Goal: Navigation & Orientation: Find specific page/section

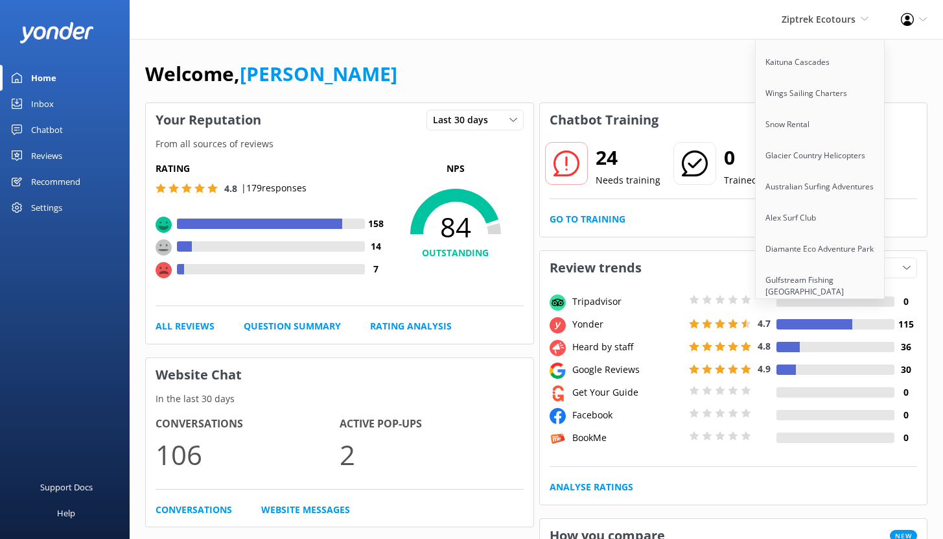
scroll to position [625, 0]
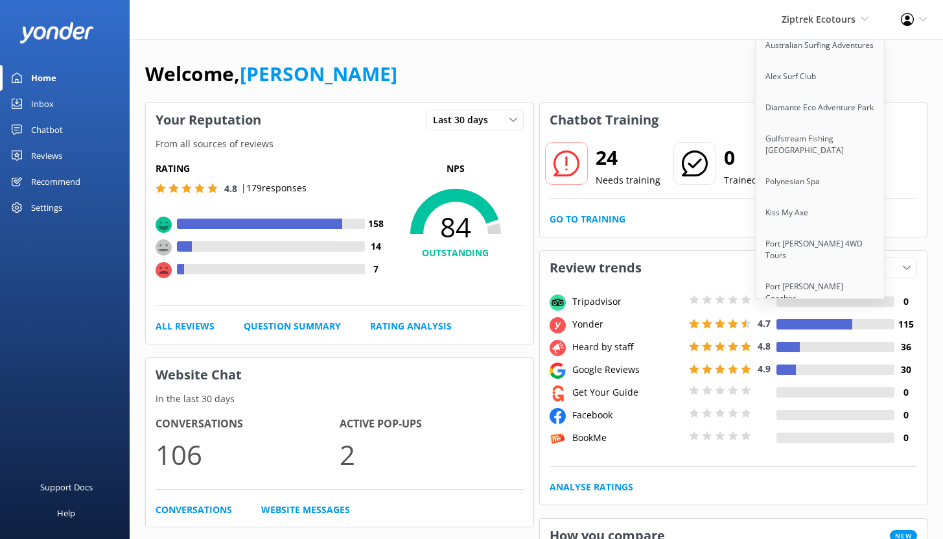
click at [799, 314] on link "Better By Bike" at bounding box center [821, 329] width 130 height 31
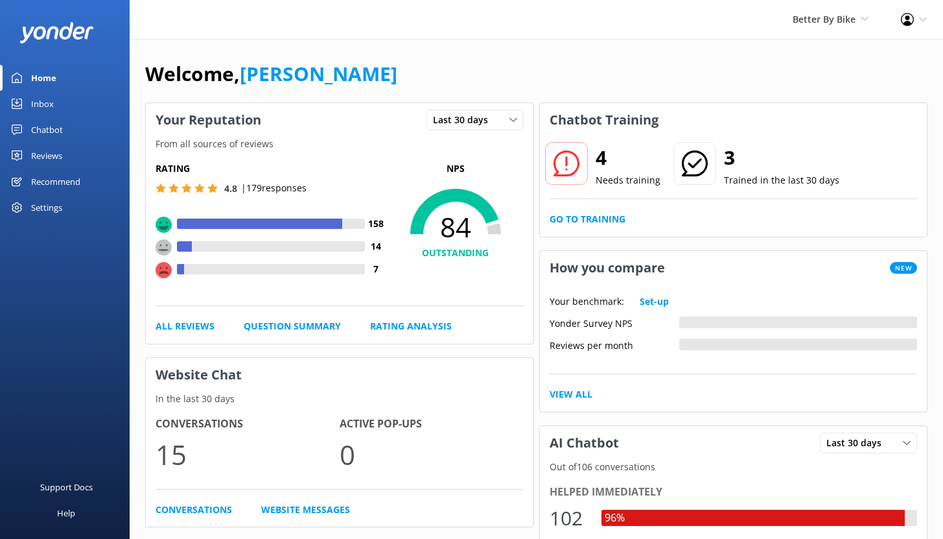
click at [46, 127] on div "Chatbot" at bounding box center [47, 130] width 32 height 26
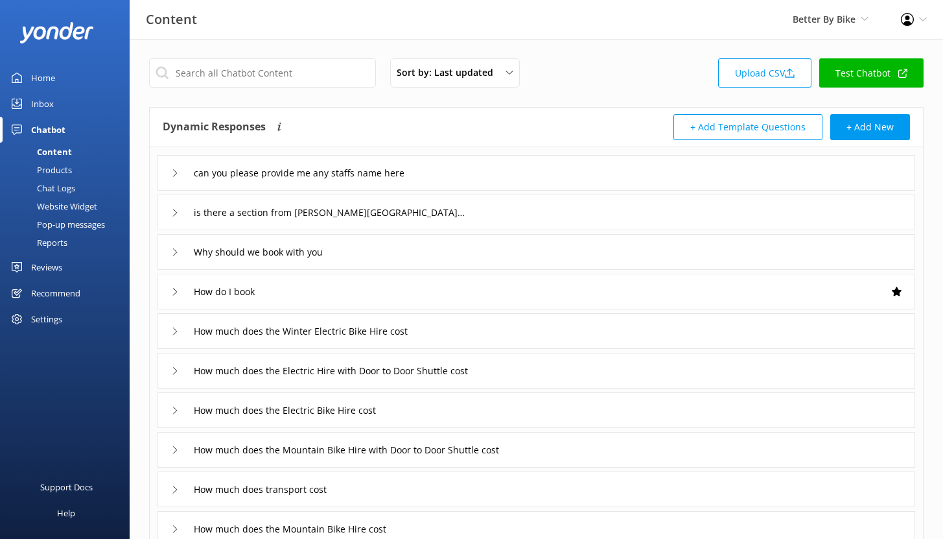
click at [47, 246] on div "Reports" at bounding box center [38, 242] width 60 height 18
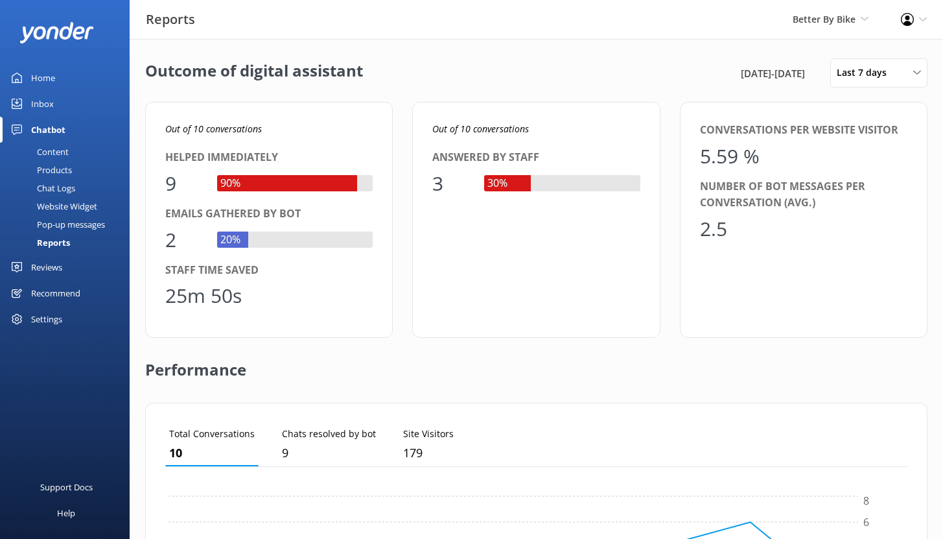
click at [48, 189] on div "Chat Logs" at bounding box center [41, 188] width 67 height 18
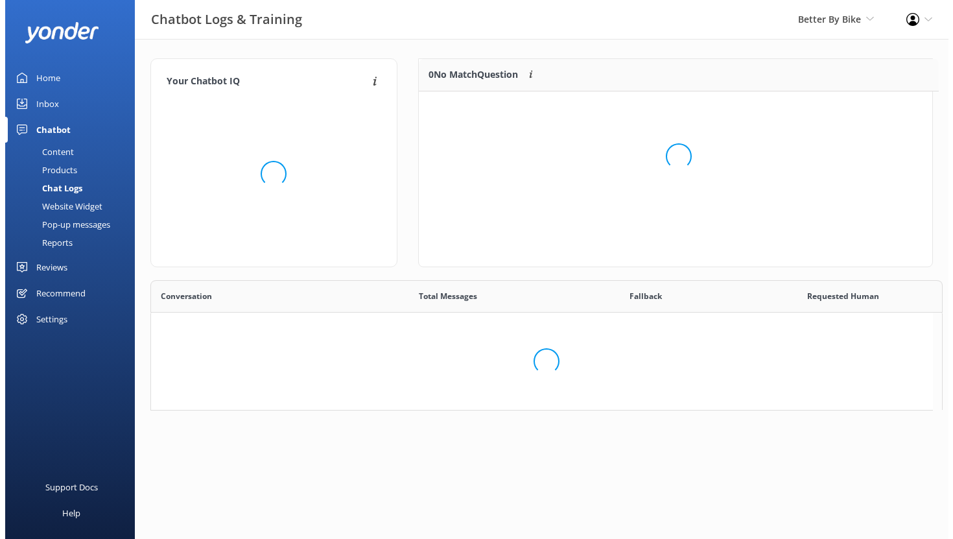
scroll to position [10, 10]
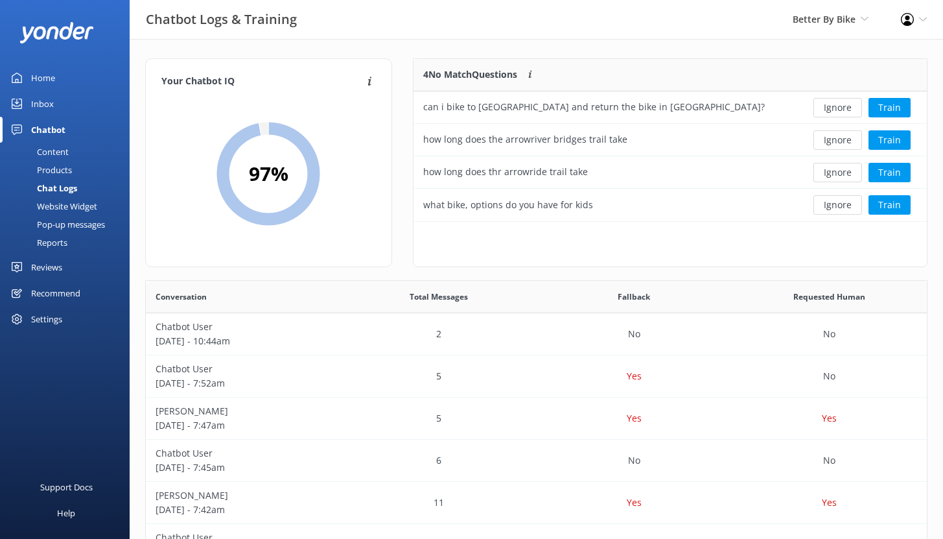
click at [48, 106] on div "Inbox" at bounding box center [42, 104] width 23 height 26
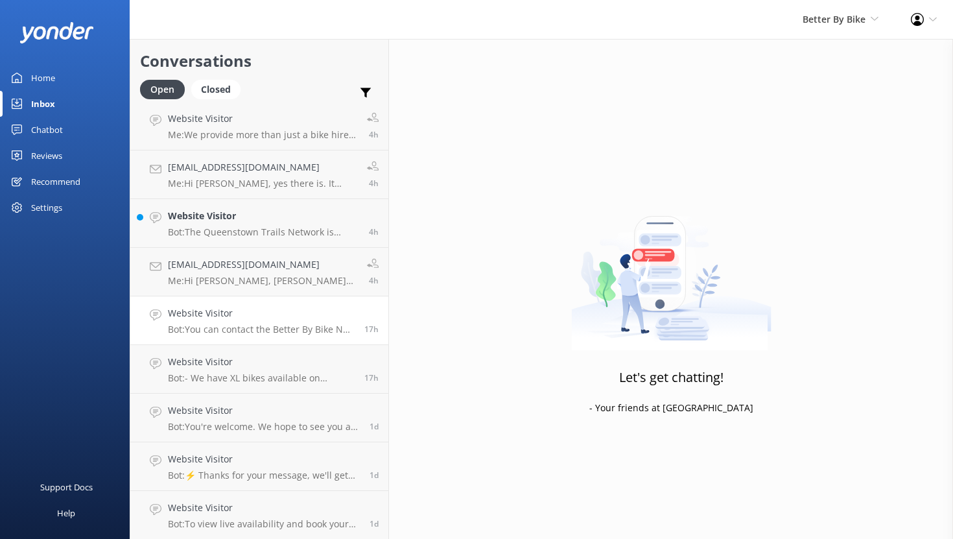
scroll to position [54, 0]
click at [292, 258] on h4 "[EMAIL_ADDRESS][DOMAIN_NAME]" at bounding box center [262, 264] width 189 height 14
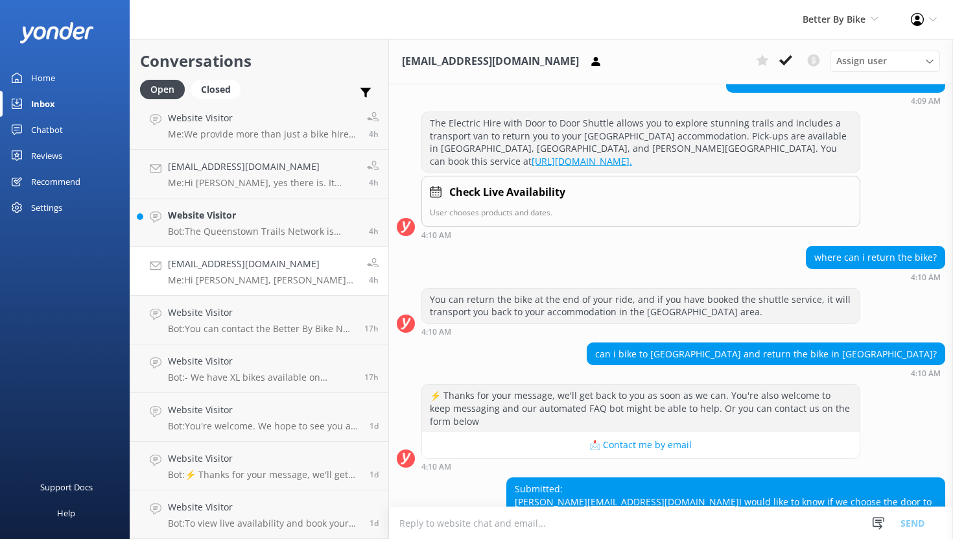
scroll to position [247, 0]
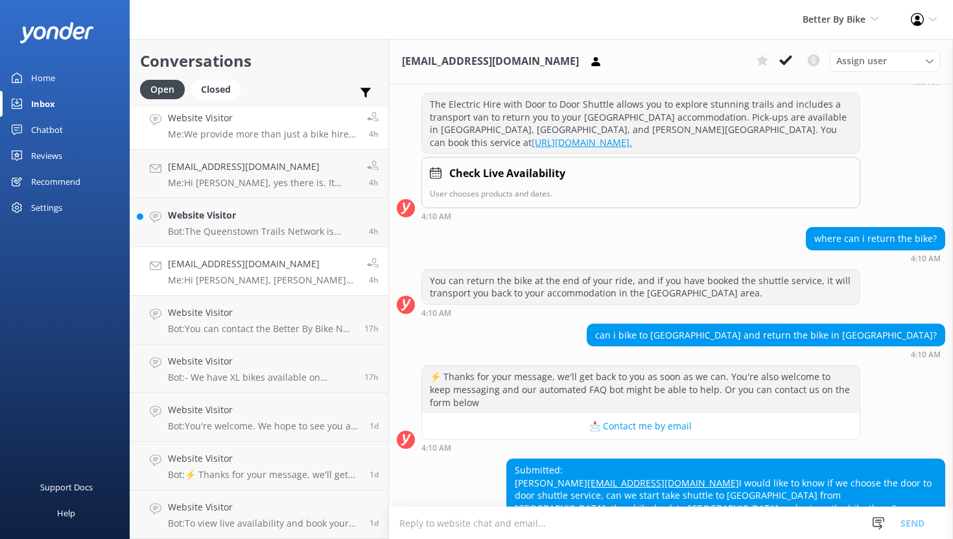
click at [257, 121] on h4 "Website Visitor" at bounding box center [262, 118] width 189 height 14
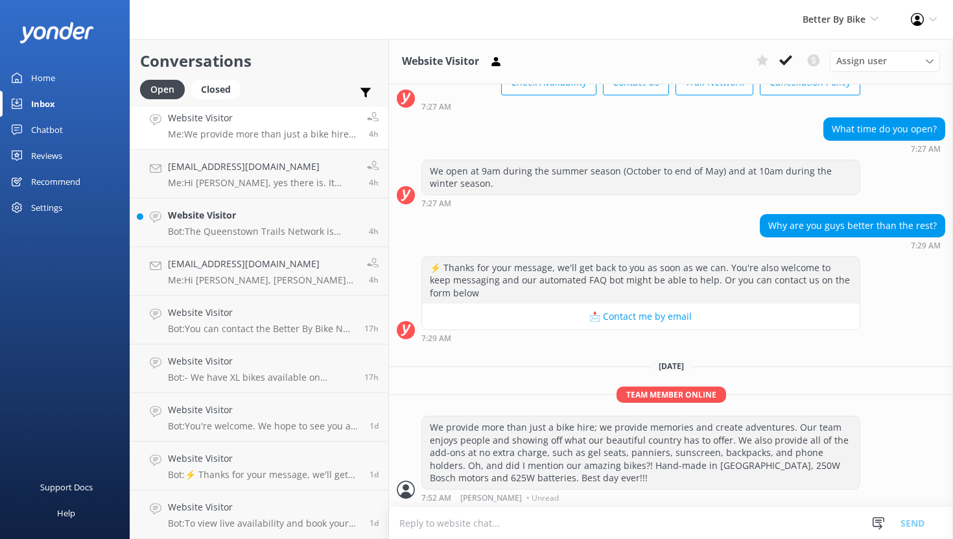
scroll to position [98, 0]
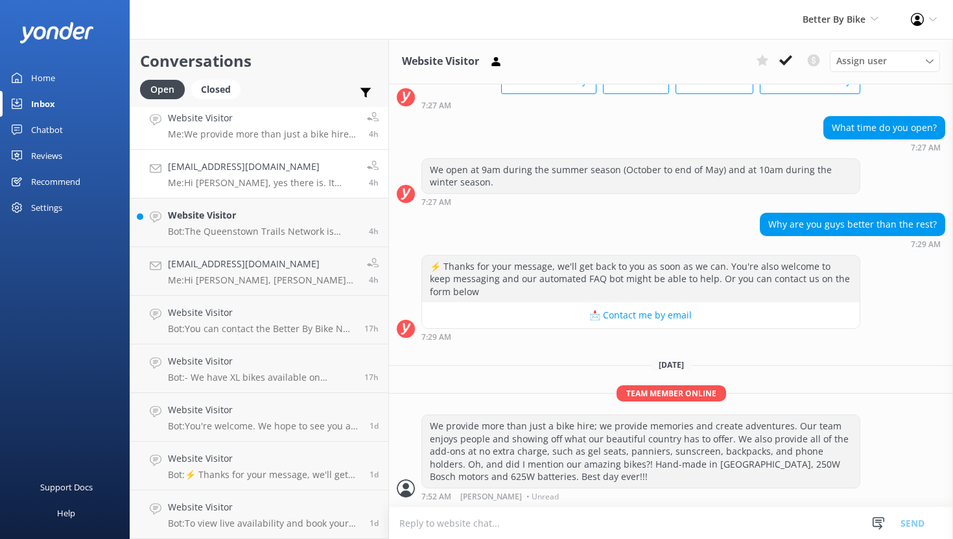
click at [332, 166] on h4 "[EMAIL_ADDRESS][DOMAIN_NAME]" at bounding box center [262, 167] width 189 height 14
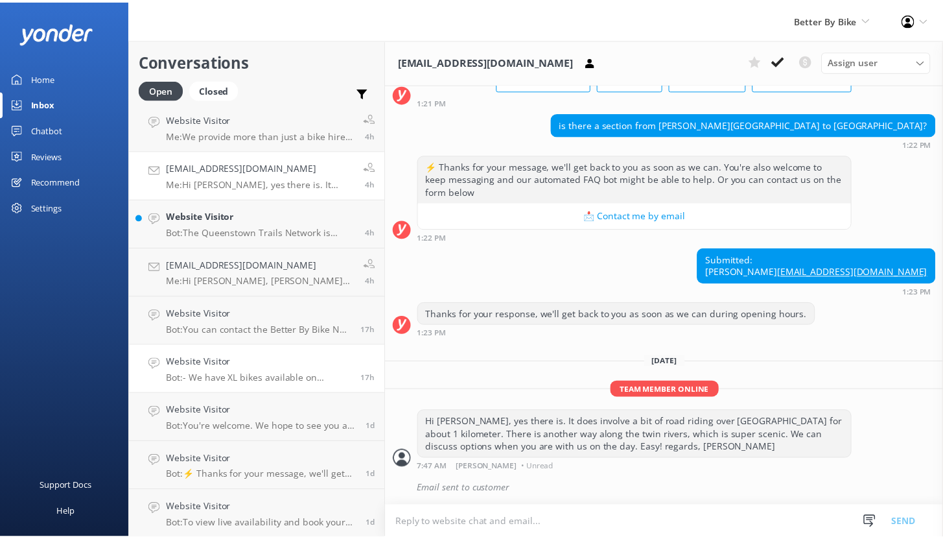
scroll to position [54, 0]
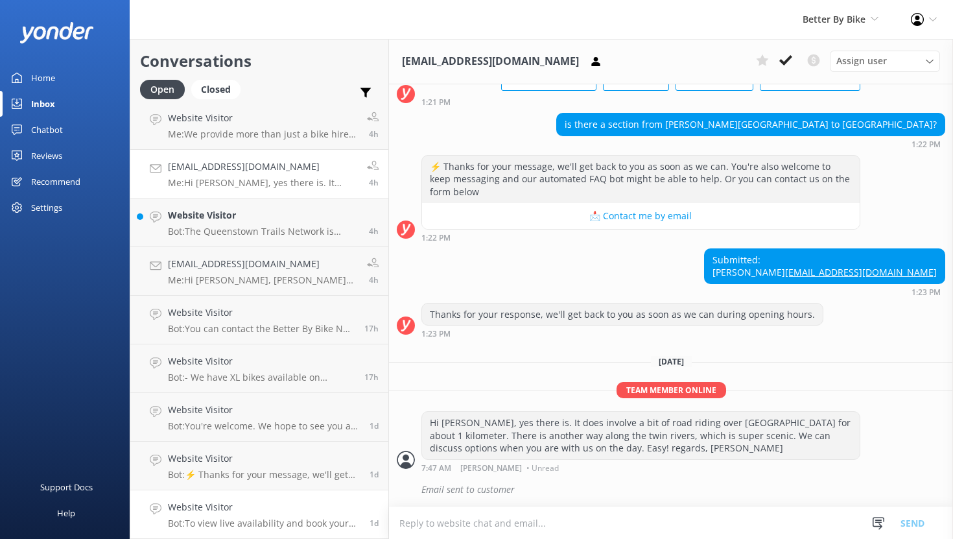
click at [271, 507] on h4 "Website Visitor" at bounding box center [264, 507] width 192 height 14
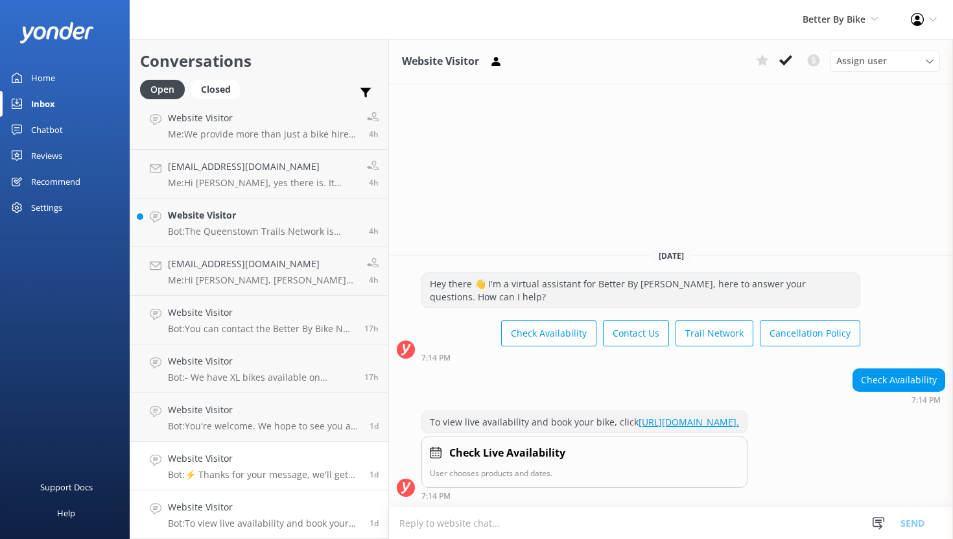
click at [276, 456] on h4 "Website Visitor" at bounding box center [264, 458] width 192 height 14
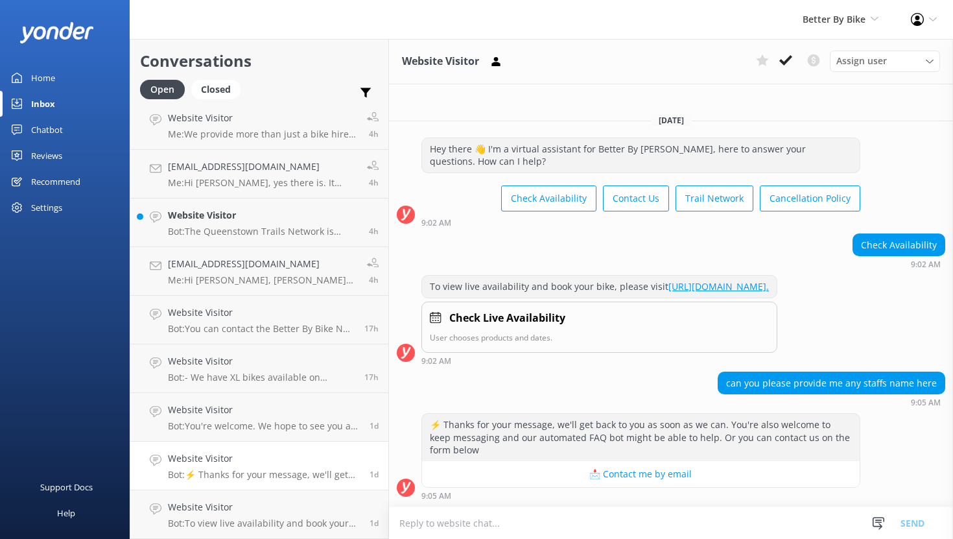
click at [47, 73] on div "Home" at bounding box center [43, 78] width 24 height 26
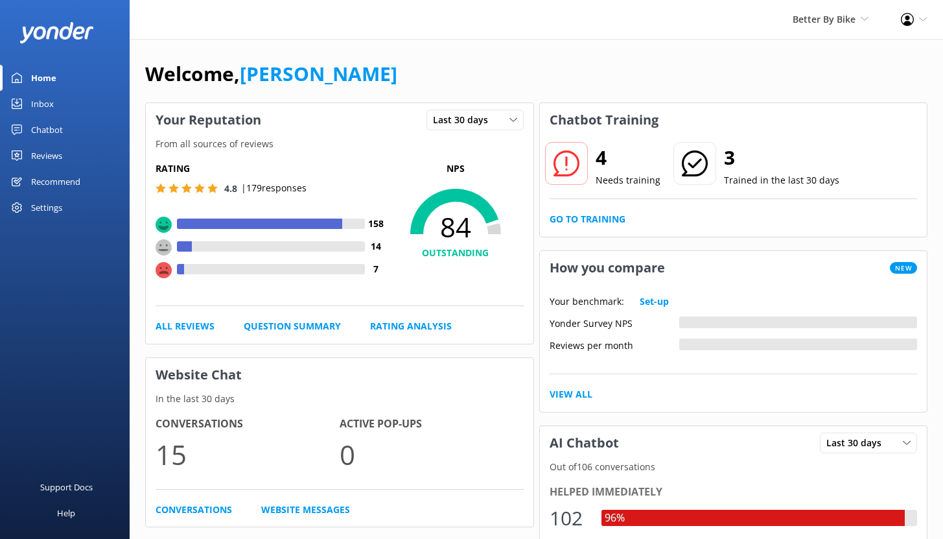
click at [63, 160] on link "Reviews" at bounding box center [65, 156] width 130 height 26
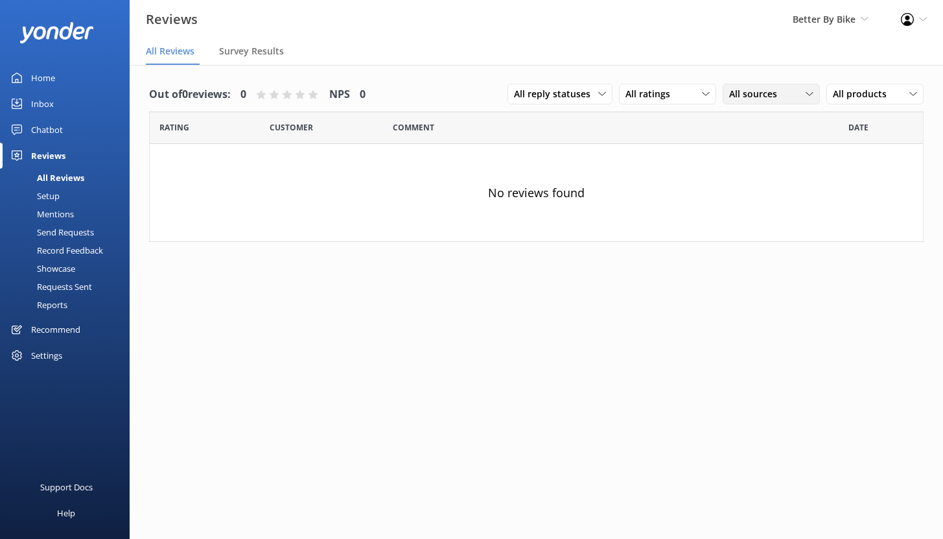
click at [746, 97] on span "All sources" at bounding box center [757, 94] width 56 height 14
click at [53, 154] on div "Reviews" at bounding box center [48, 156] width 34 height 26
click at [53, 198] on div "Setup" at bounding box center [34, 196] width 52 height 18
click at [823, 18] on span "Better By Bike" at bounding box center [824, 19] width 63 height 12
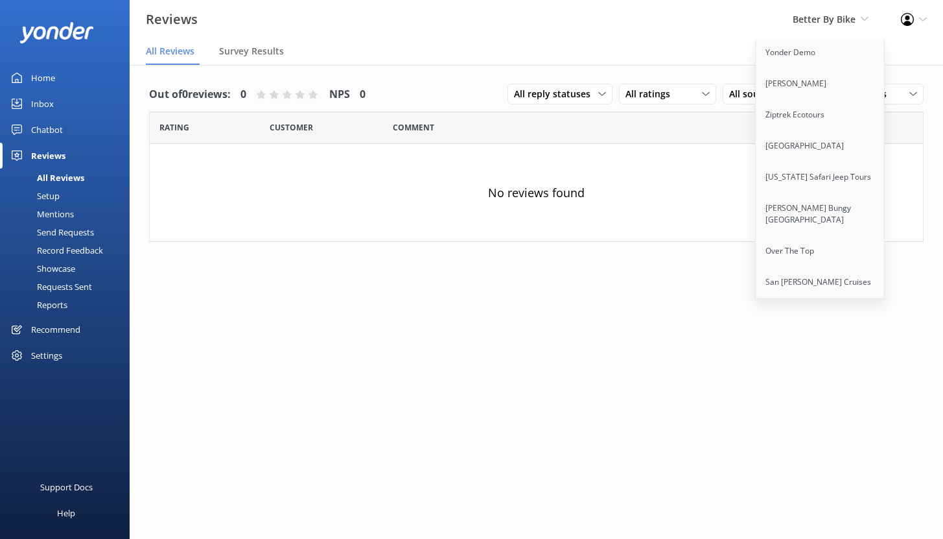
scroll to position [5, 0]
click at [807, 115] on link "Ziptrek Ecotours" at bounding box center [821, 112] width 130 height 31
